Goal: Find specific page/section: Find specific page/section

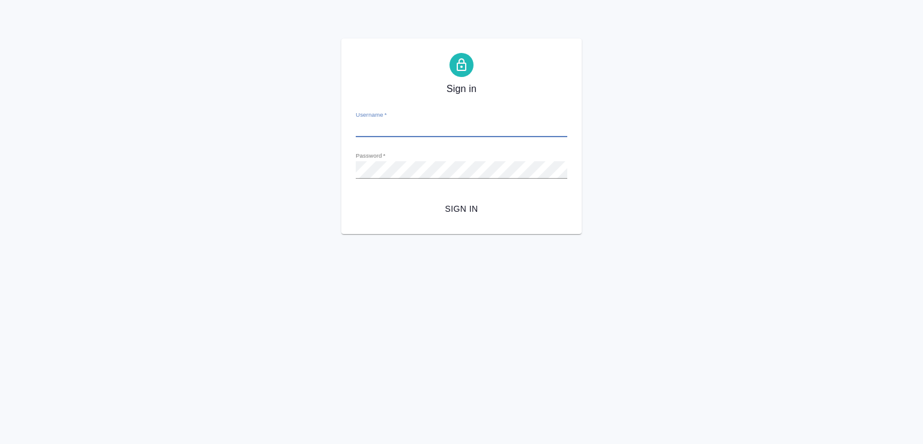
type input "[PERSON_NAME][EMAIL_ADDRESS][DOMAIN_NAME]"
click at [466, 214] on span "Sign in" at bounding box center [461, 208] width 192 height 15
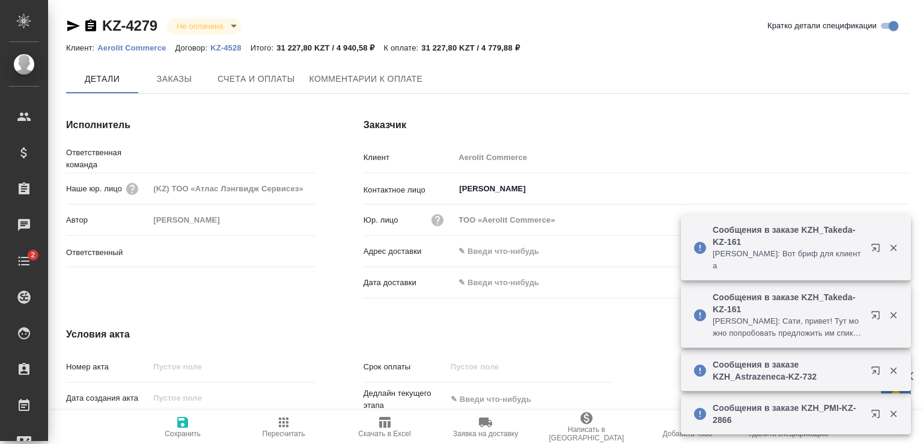
type input "СПБ Караванная"
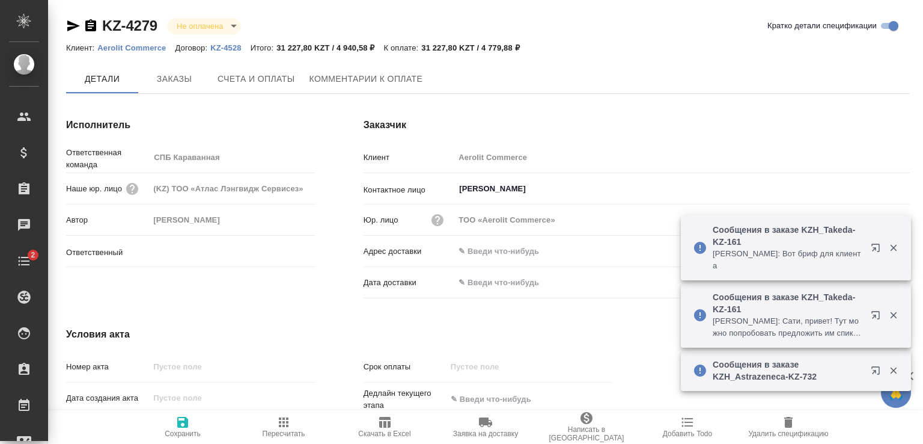
type input "[PERSON_NAME]"
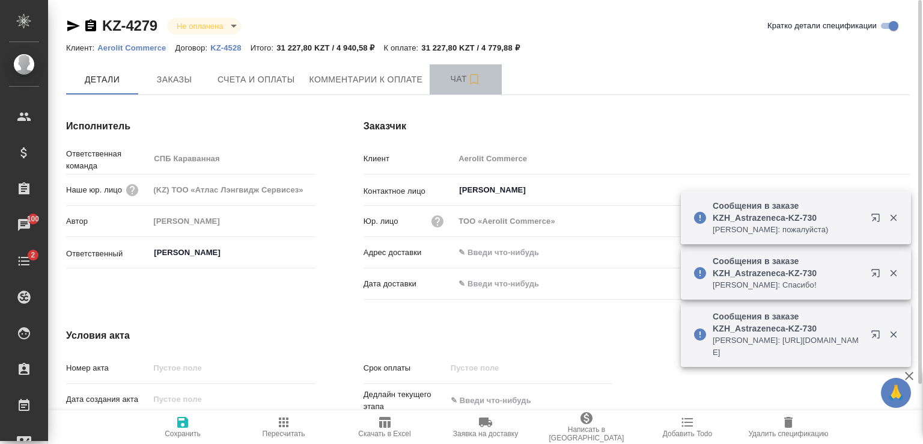
click at [453, 79] on span "Чат" at bounding box center [466, 79] width 58 height 15
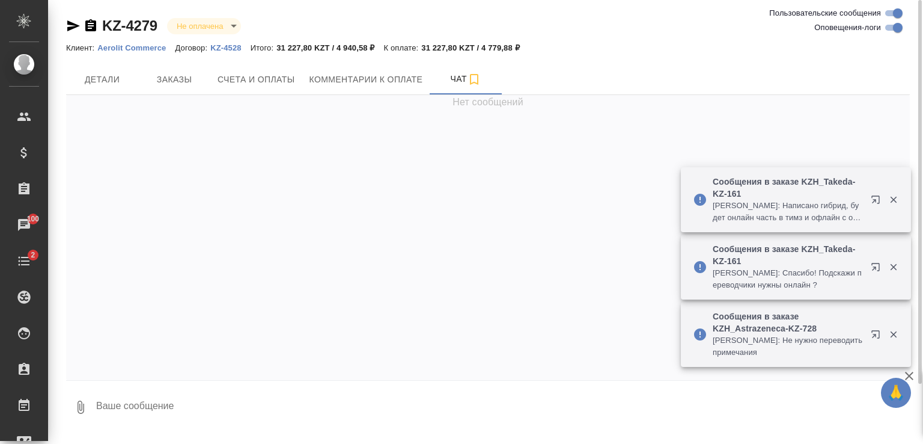
click at [154, 49] on p "Aerolit Commerce" at bounding box center [136, 47] width 78 height 9
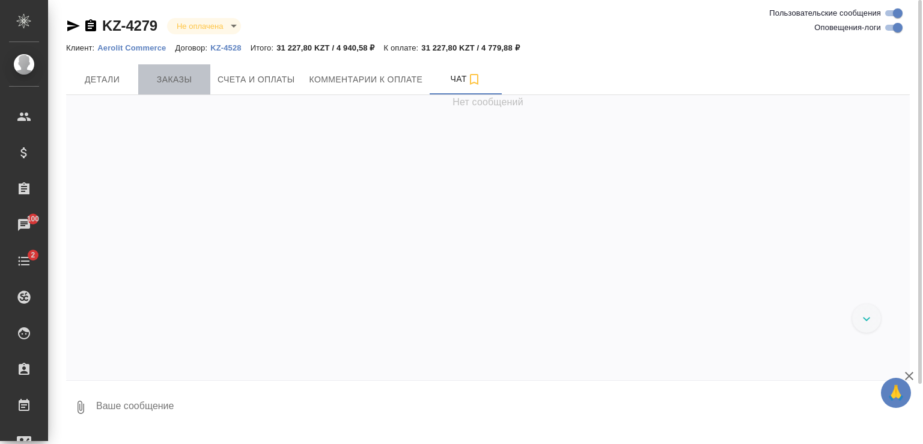
drag, startPoint x: 174, startPoint y: 79, endPoint x: 286, endPoint y: 200, distance: 165.0
click at [174, 80] on span "Заказы" at bounding box center [174, 79] width 58 height 15
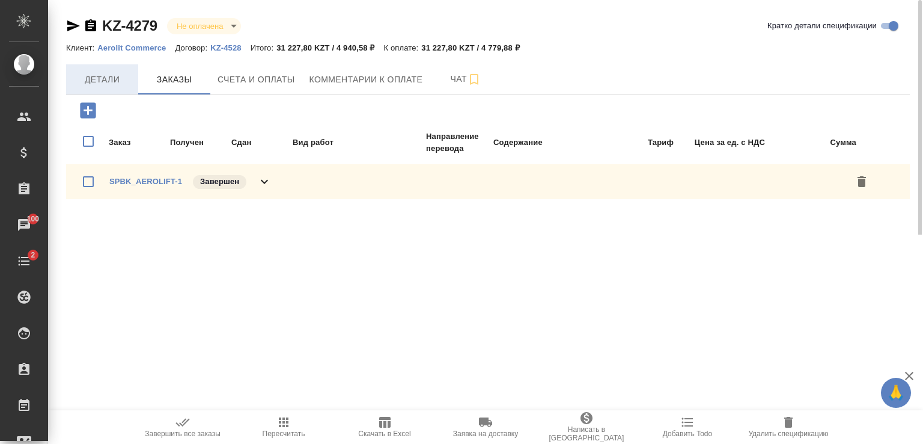
click at [112, 79] on span "Детали" at bounding box center [102, 79] width 58 height 15
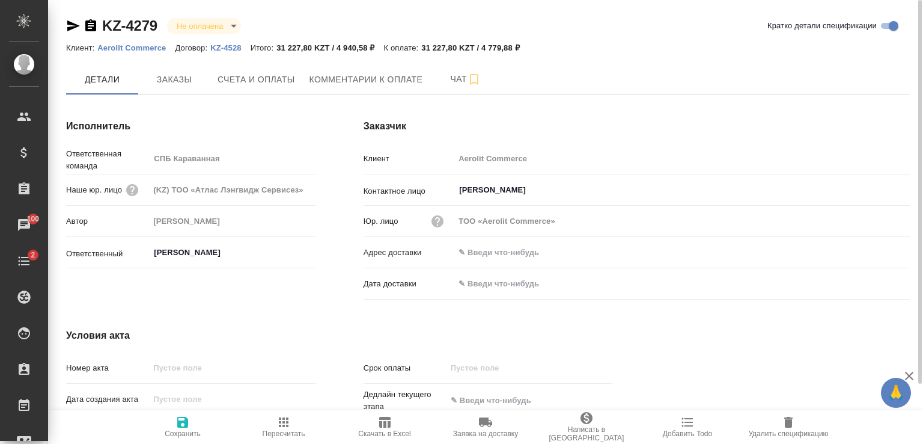
click at [141, 48] on p "Aerolit Commerce" at bounding box center [136, 47] width 78 height 9
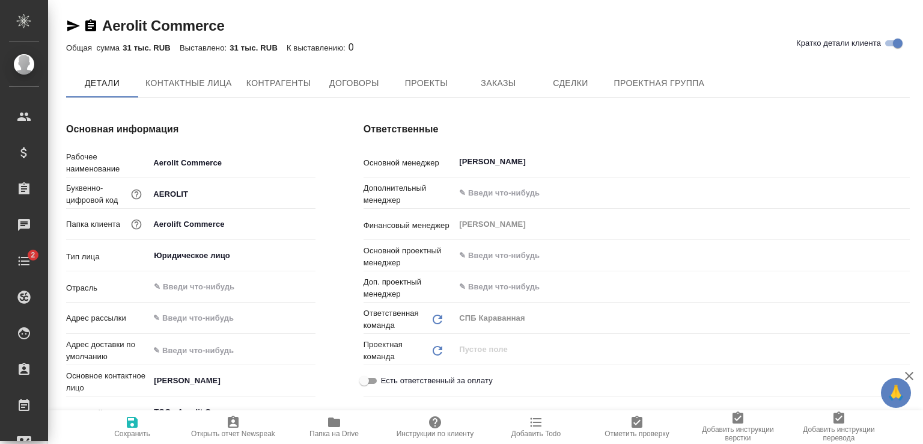
type input "(KZ) ТОО «Атлас Лэнгвидж Сервисез»"
type textarea "x"
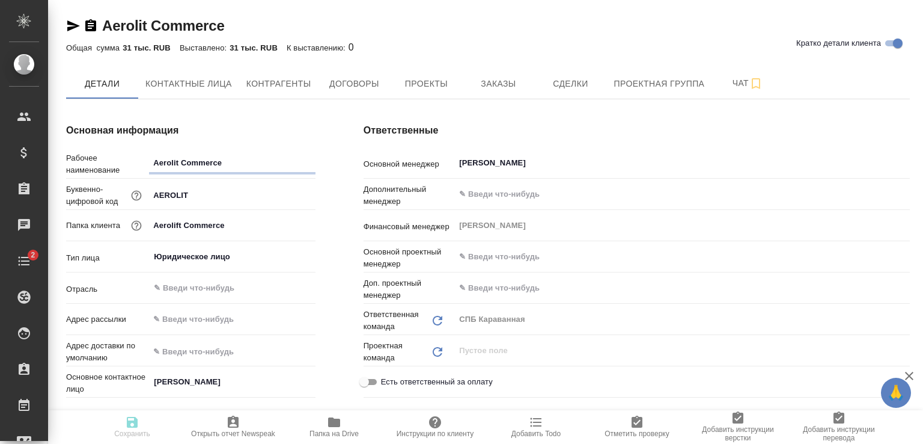
type textarea "x"
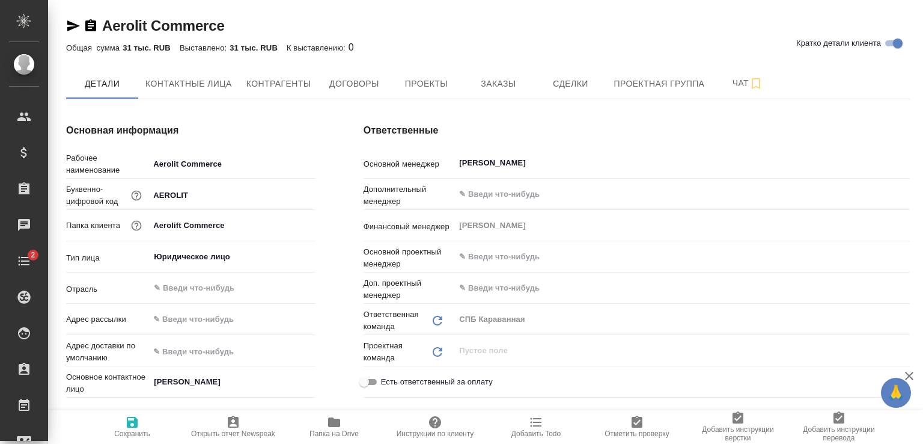
type textarea "x"
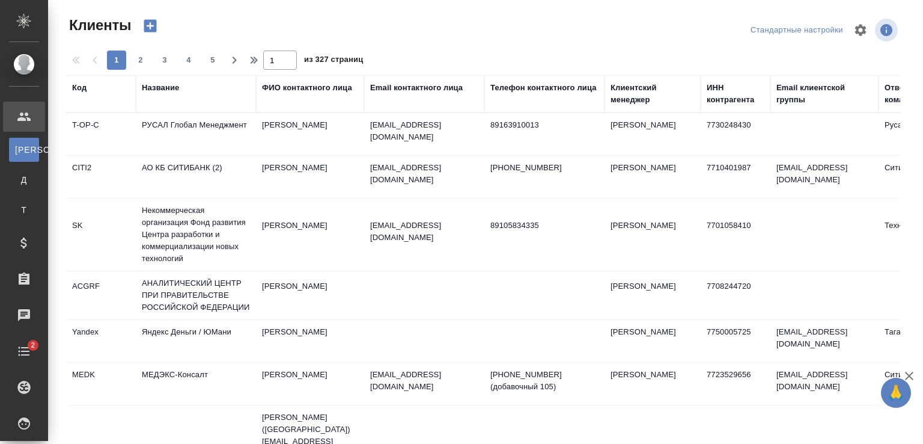
select select "RU"
click at [176, 84] on div "Название" at bounding box center [160, 88] width 37 height 12
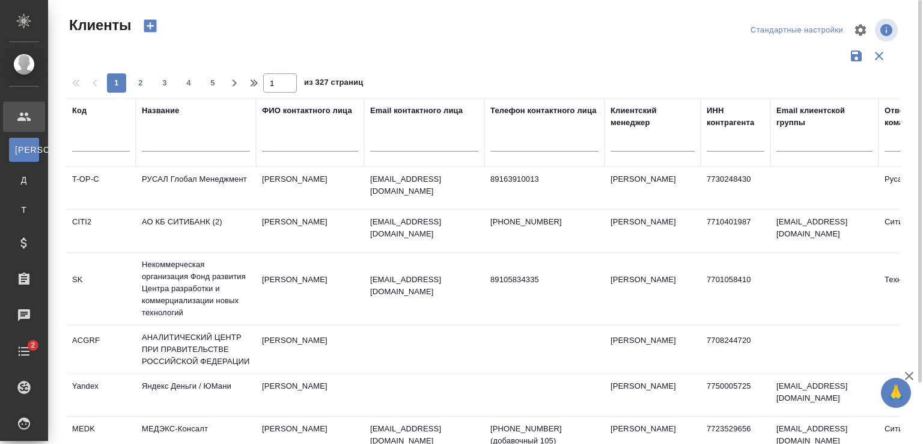
click at [178, 143] on input "text" at bounding box center [196, 143] width 108 height 15
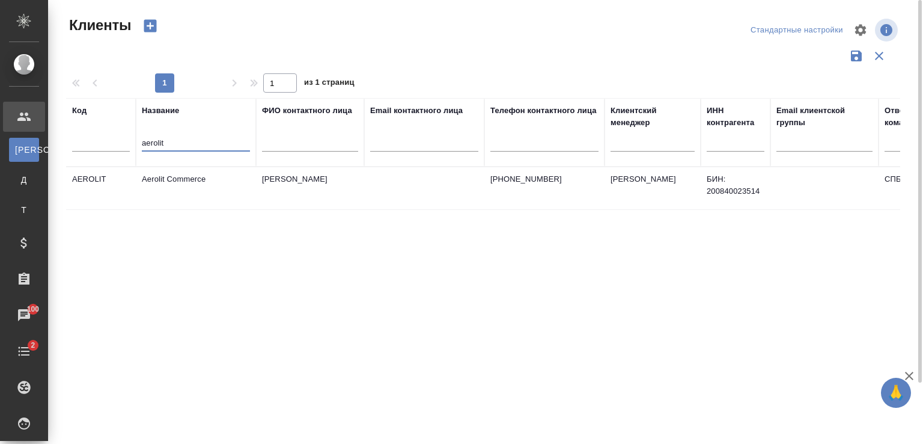
click at [188, 178] on td "Aerolit Commerce" at bounding box center [196, 188] width 120 height 42
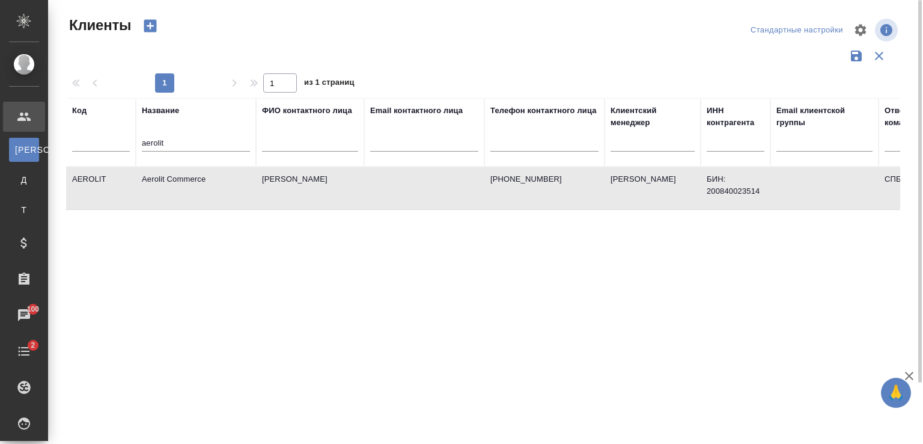
click at [188, 178] on td "Aerolit Commerce" at bounding box center [196, 188] width 120 height 42
click at [202, 140] on input "aerolit" at bounding box center [196, 143] width 108 height 15
type input "a"
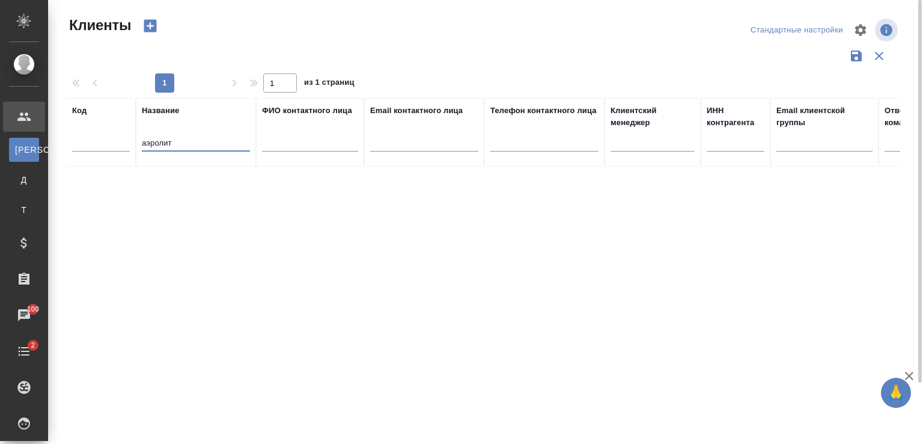
type input "аэролит"
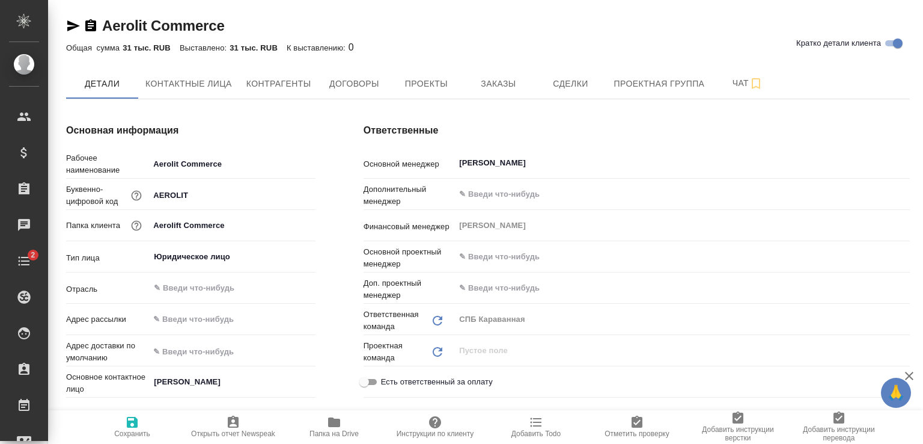
type textarea "x"
click at [353, 79] on span "Договоры" at bounding box center [354, 83] width 58 height 15
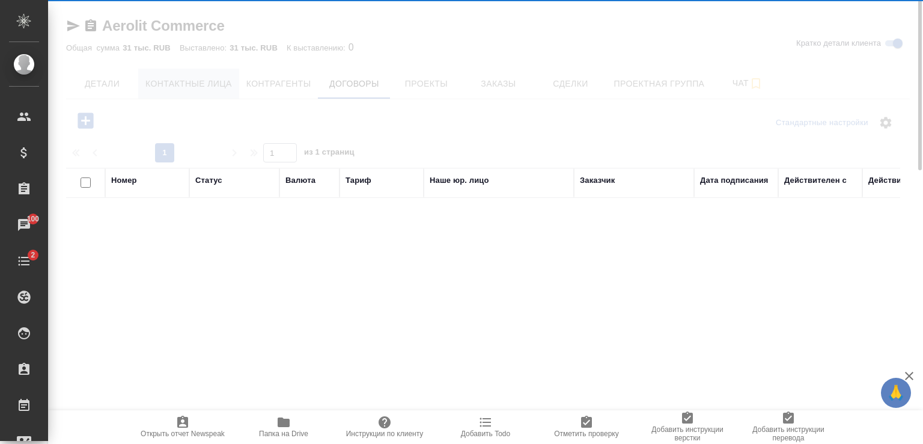
click at [203, 85] on div at bounding box center [485, 222] width 875 height 444
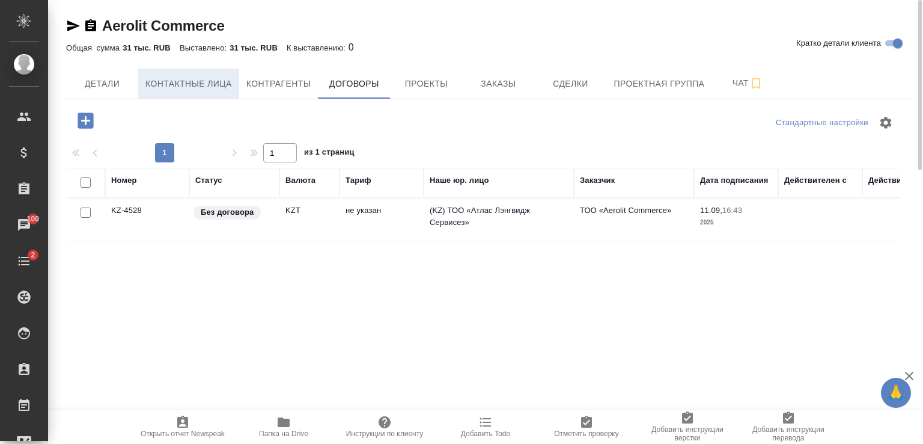
click at [207, 85] on span "Контактные лица" at bounding box center [188, 83] width 87 height 15
select select "RU"
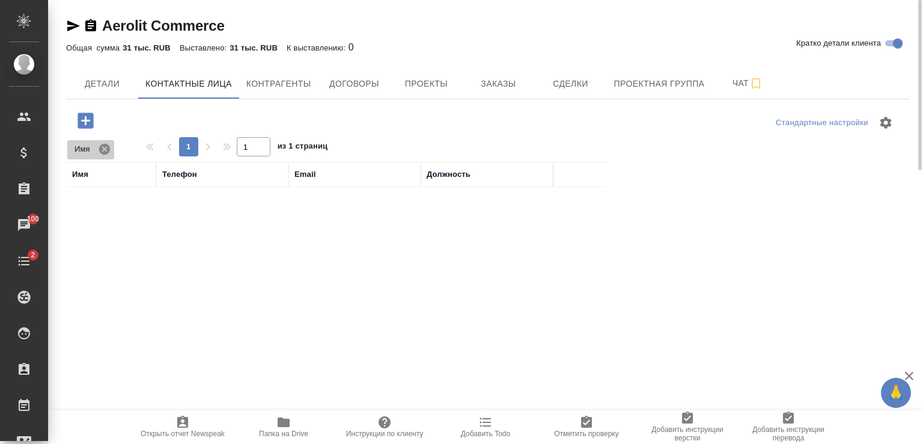
click at [104, 146] on icon at bounding box center [104, 148] width 11 height 11
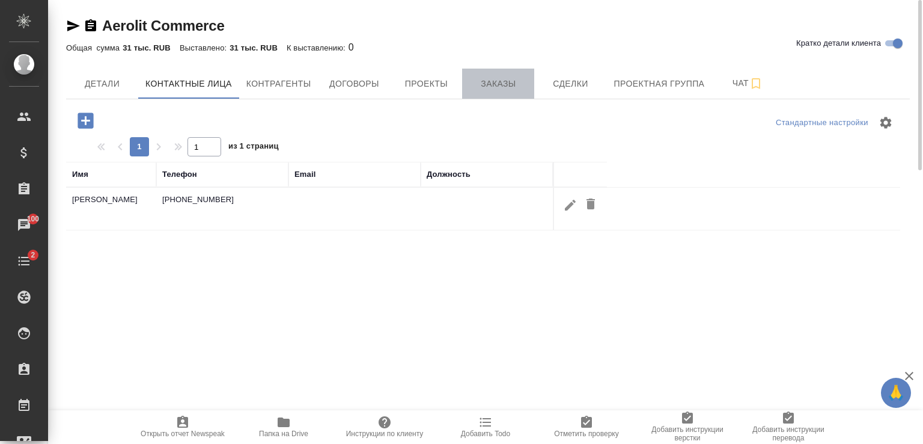
click at [504, 87] on span "Заказы" at bounding box center [498, 83] width 58 height 15
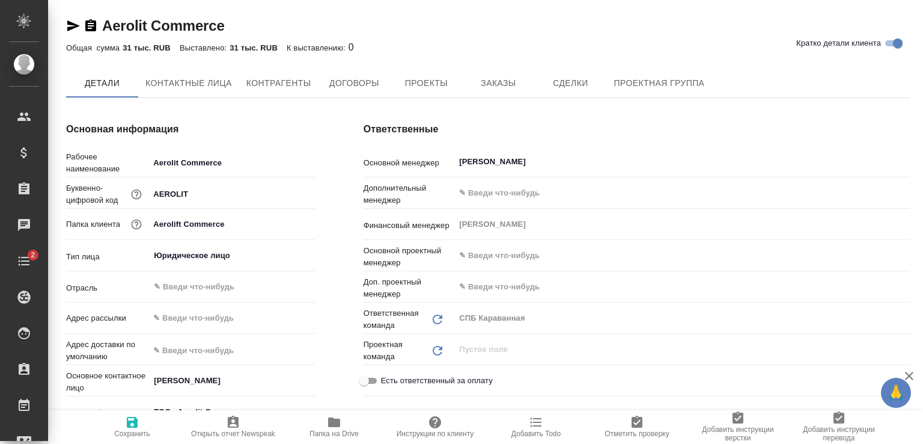
type textarea "x"
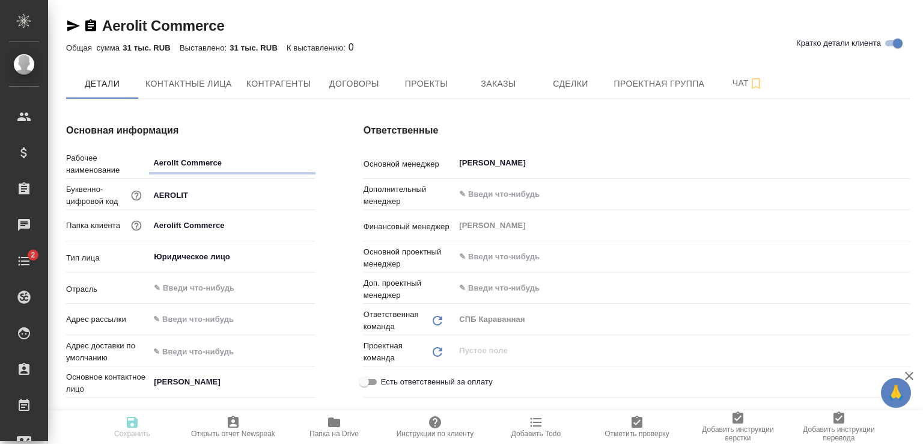
type textarea "x"
